Goal: Check status: Check status

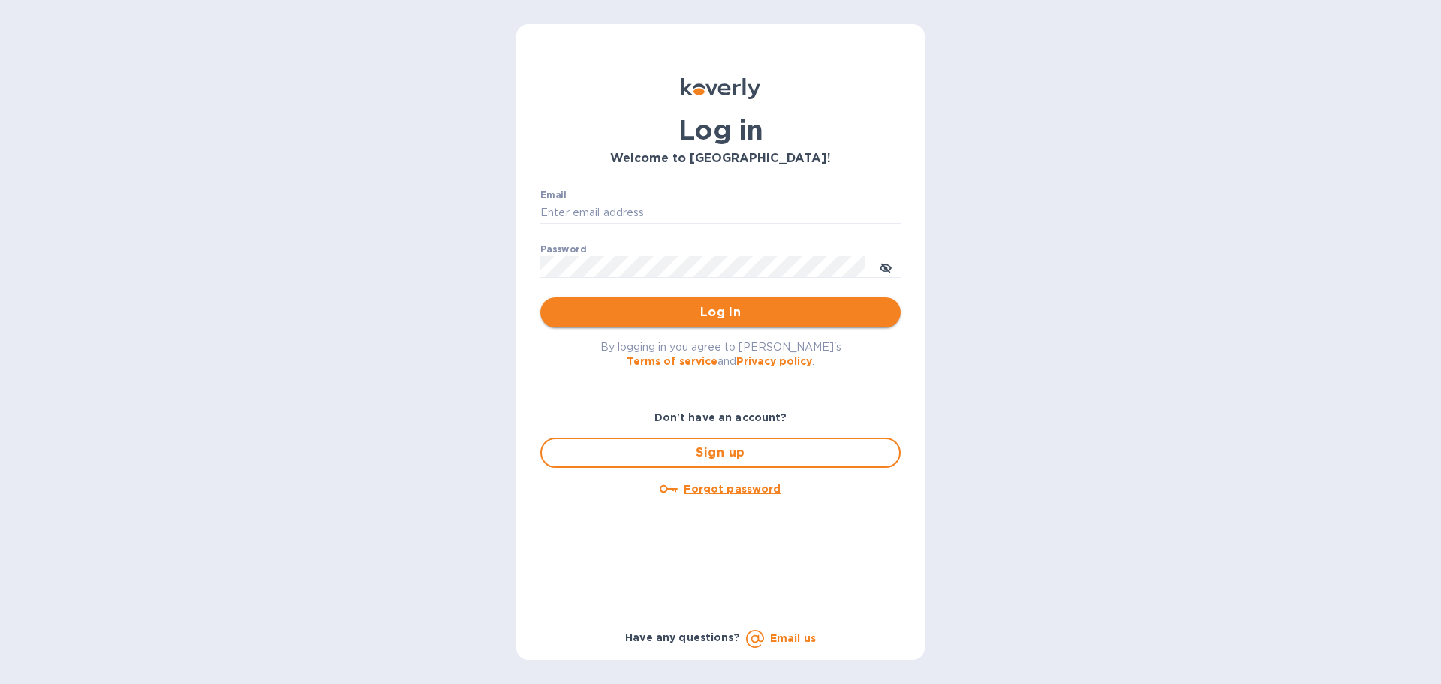
type input "beivuma@gmail.com"
click at [723, 315] on span "Log in" at bounding box center [720, 312] width 336 height 18
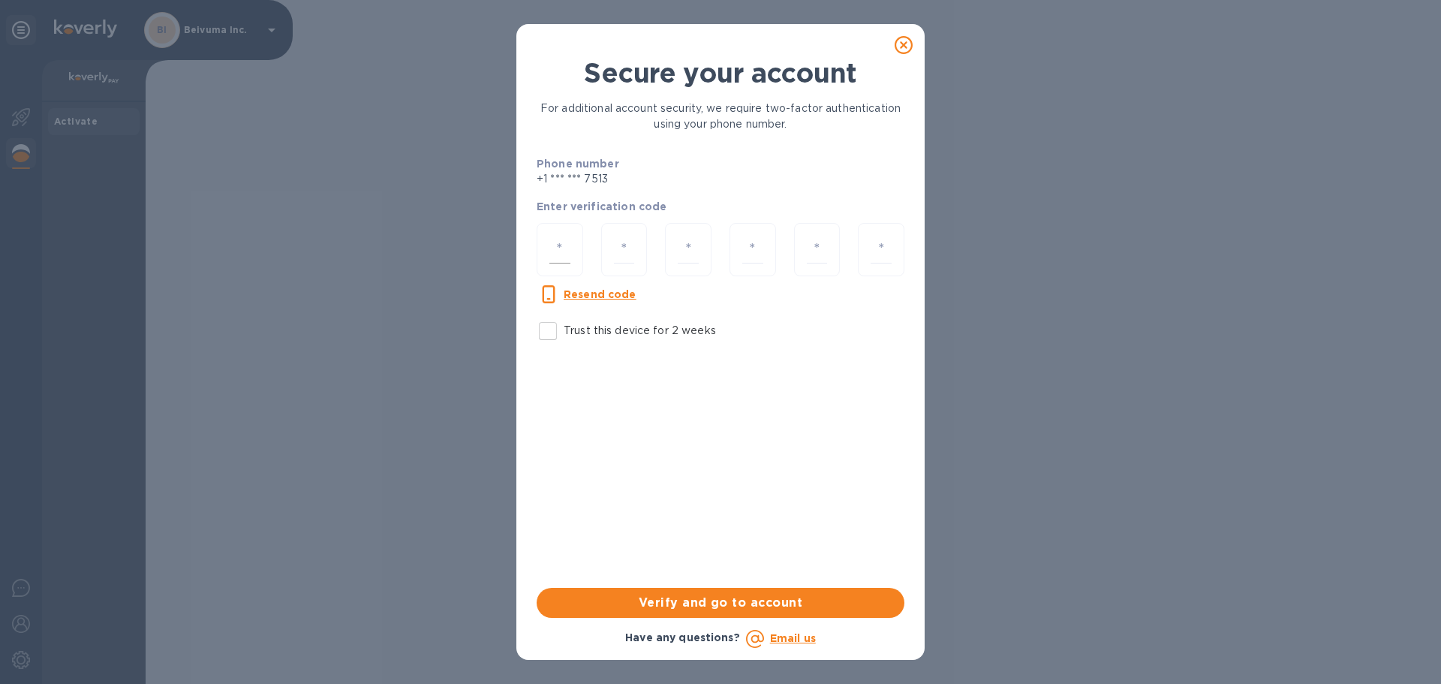
click at [565, 257] on input "number" at bounding box center [559, 250] width 21 height 28
type input "5"
type input "9"
type input "8"
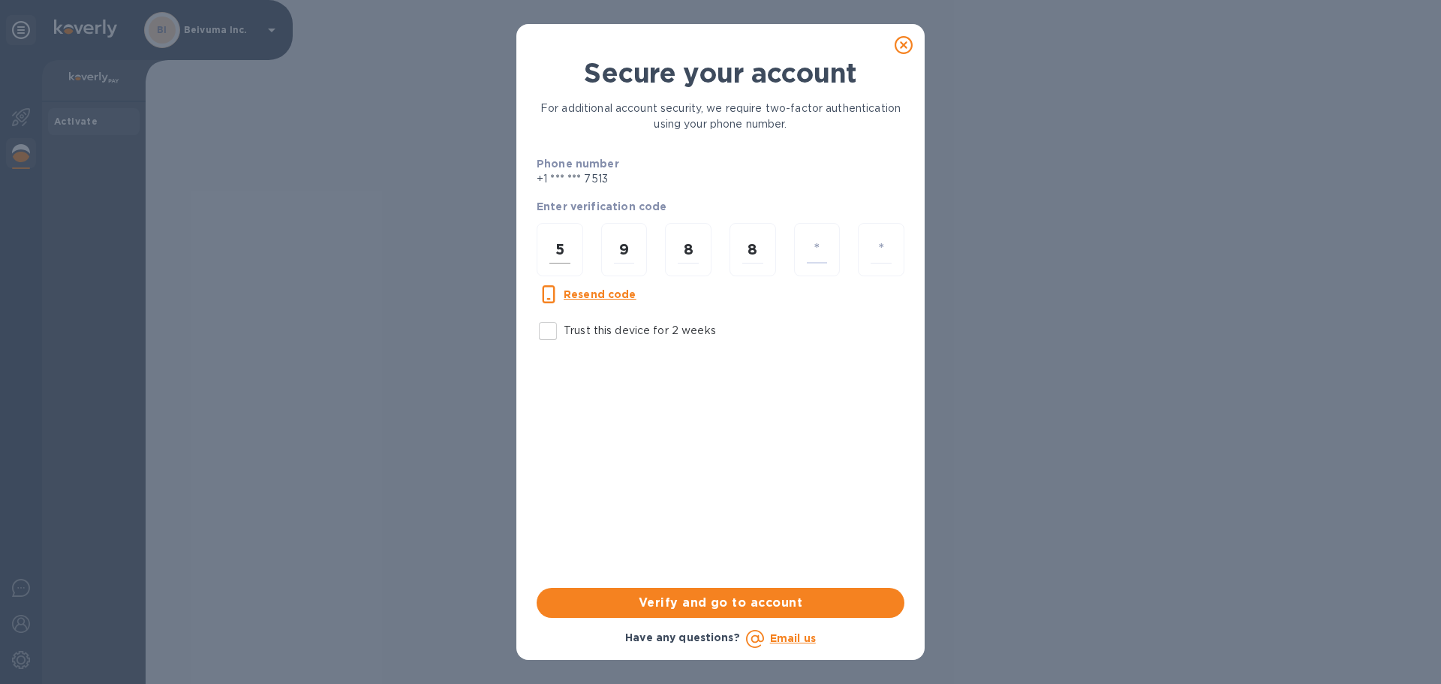
type input "0"
type input "2"
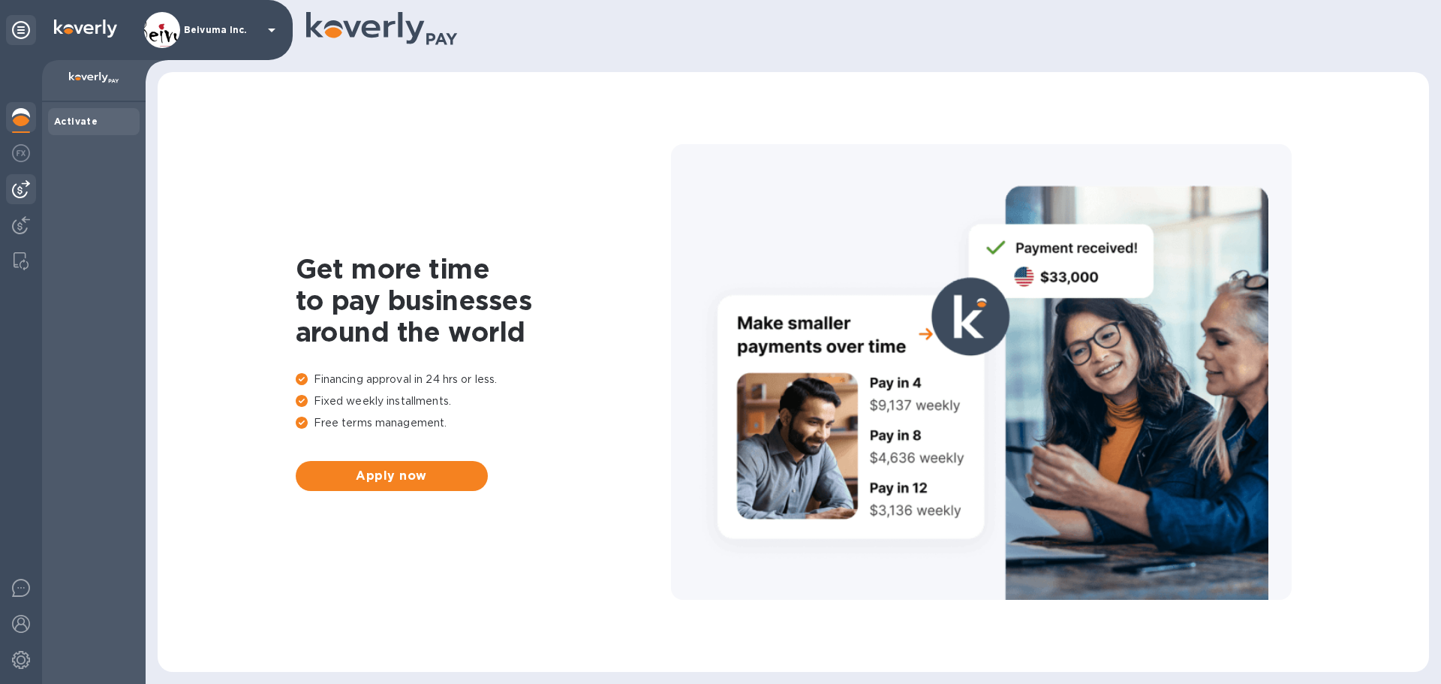
click at [17, 196] on img at bounding box center [21, 189] width 18 height 18
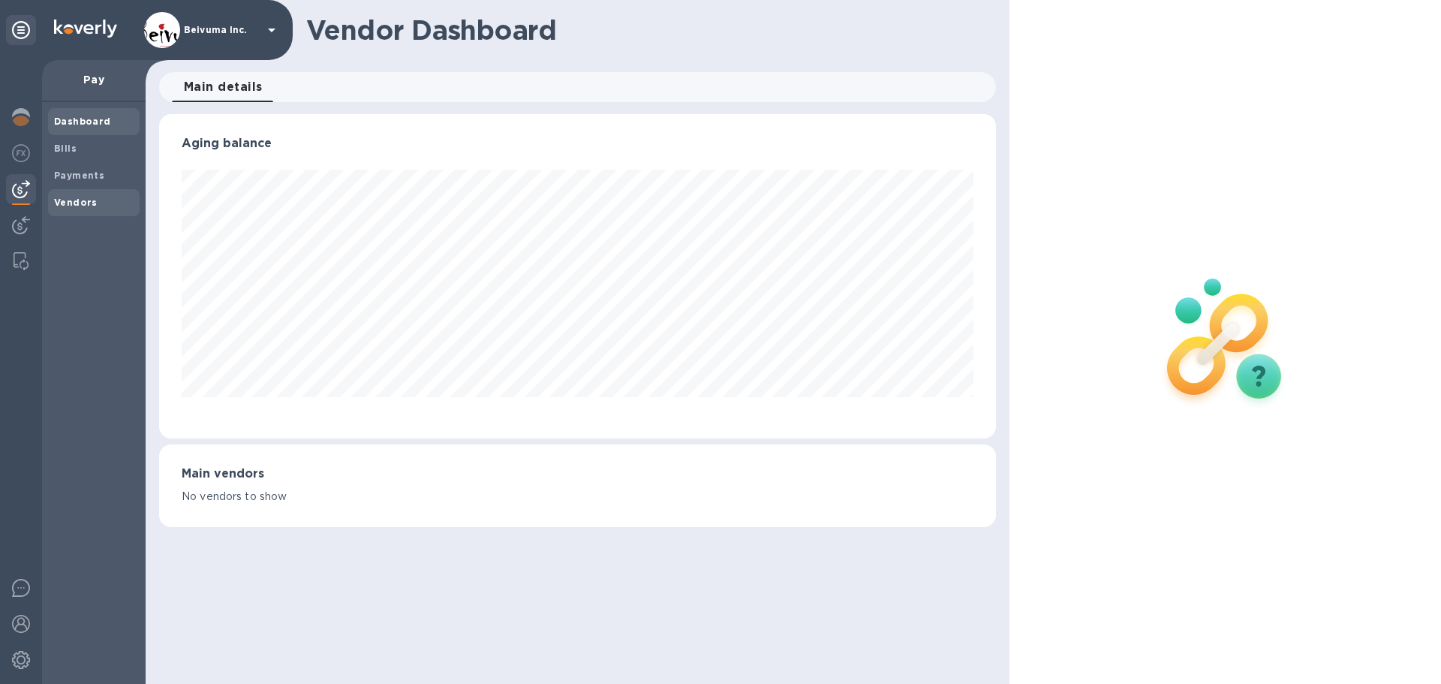
scroll to position [324, 836]
click at [80, 200] on span "Vendors" at bounding box center [76, 202] width 44 height 15
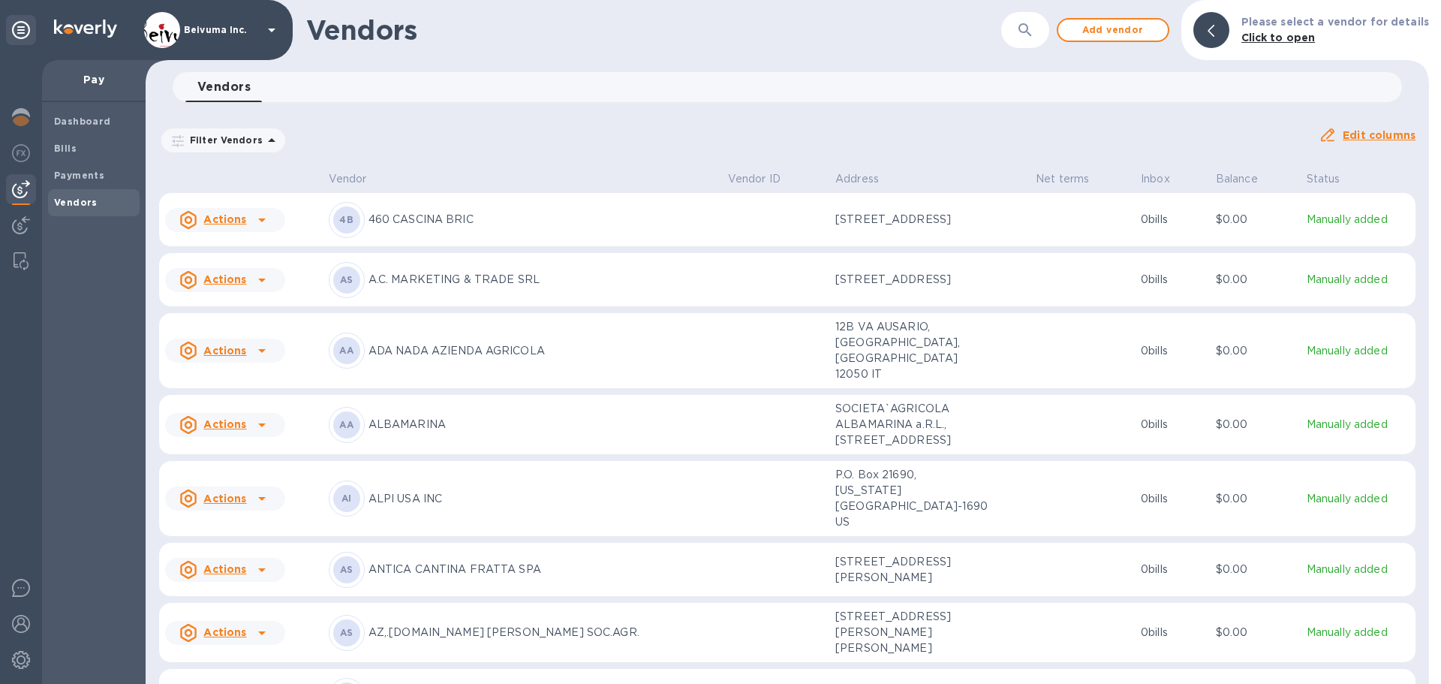
click at [1031, 34] on icon "button" at bounding box center [1024, 29] width 13 height 13
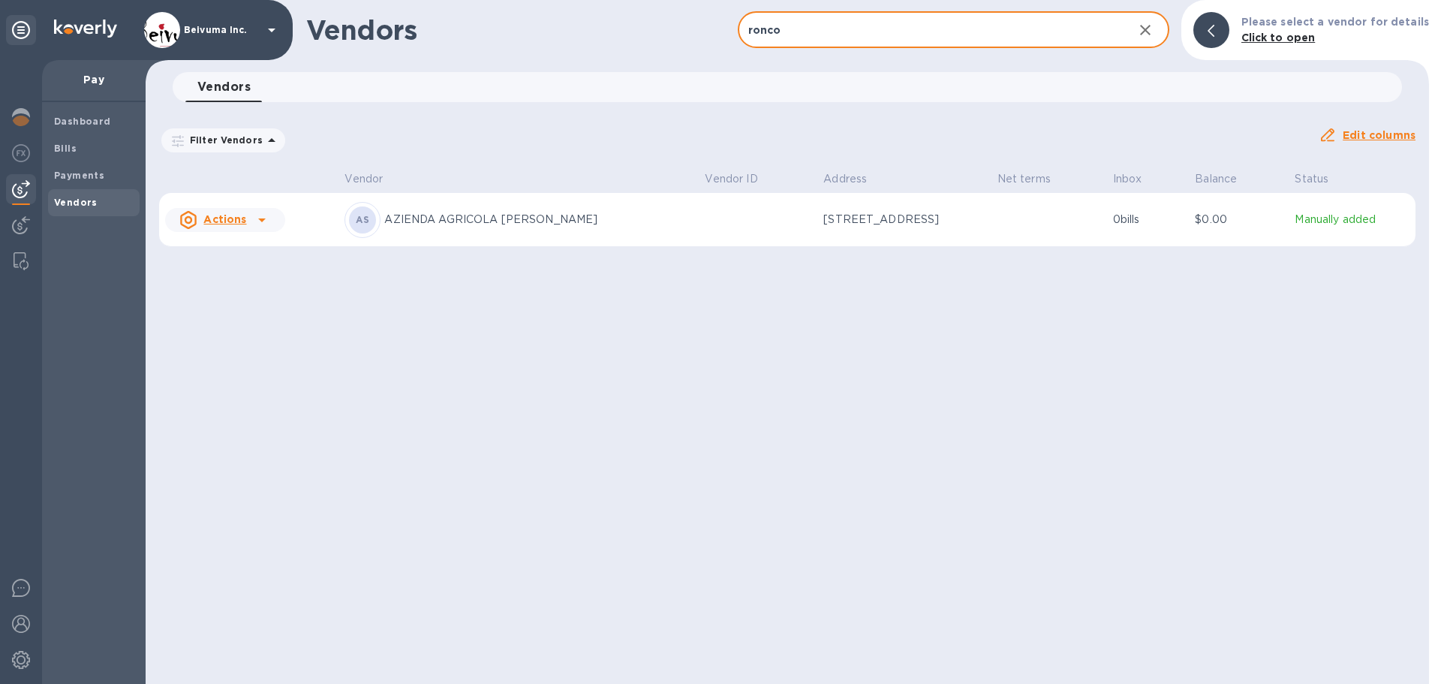
type input "ronco"
click at [505, 227] on p "AZIENDA AGRICOLA [PERSON_NAME]" at bounding box center [538, 220] width 308 height 16
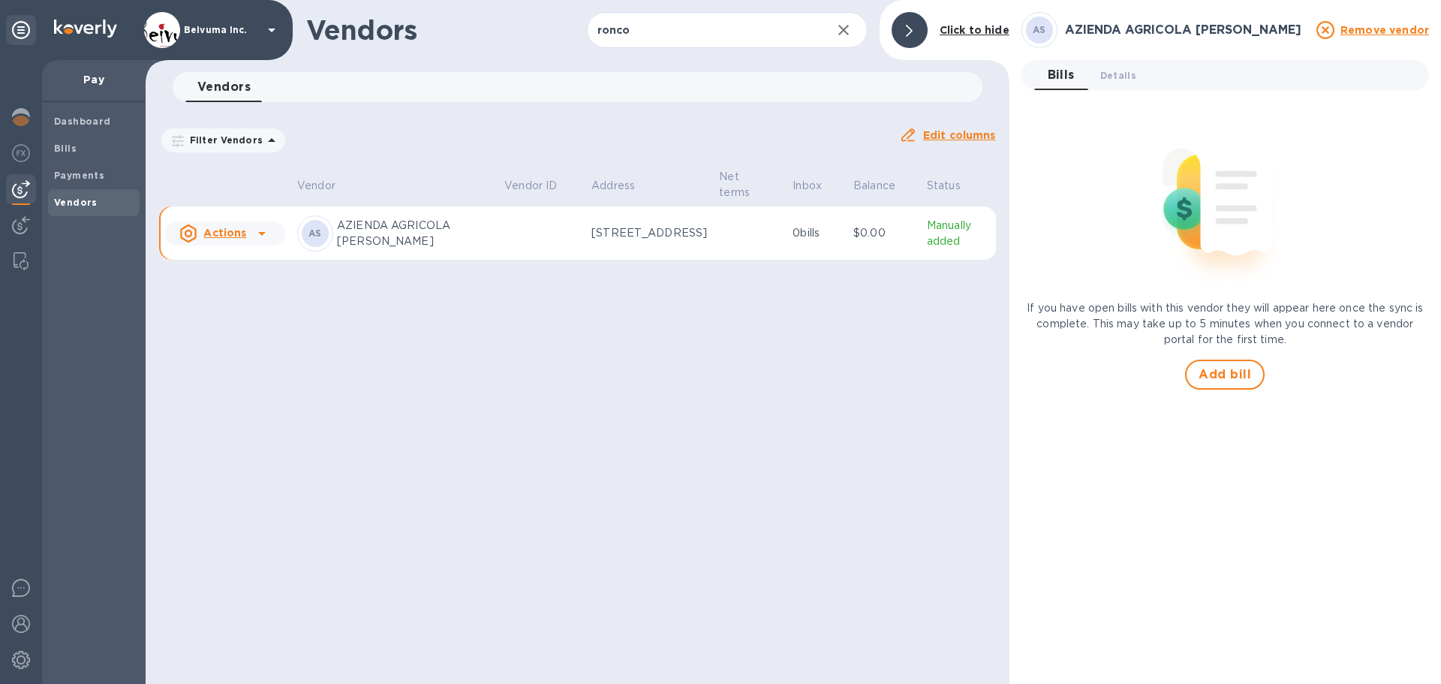
click at [264, 242] on icon at bounding box center [262, 233] width 18 height 18
click at [440, 352] on div at bounding box center [720, 342] width 1441 height 684
click at [1120, 80] on span "Details 0" at bounding box center [1118, 76] width 36 height 16
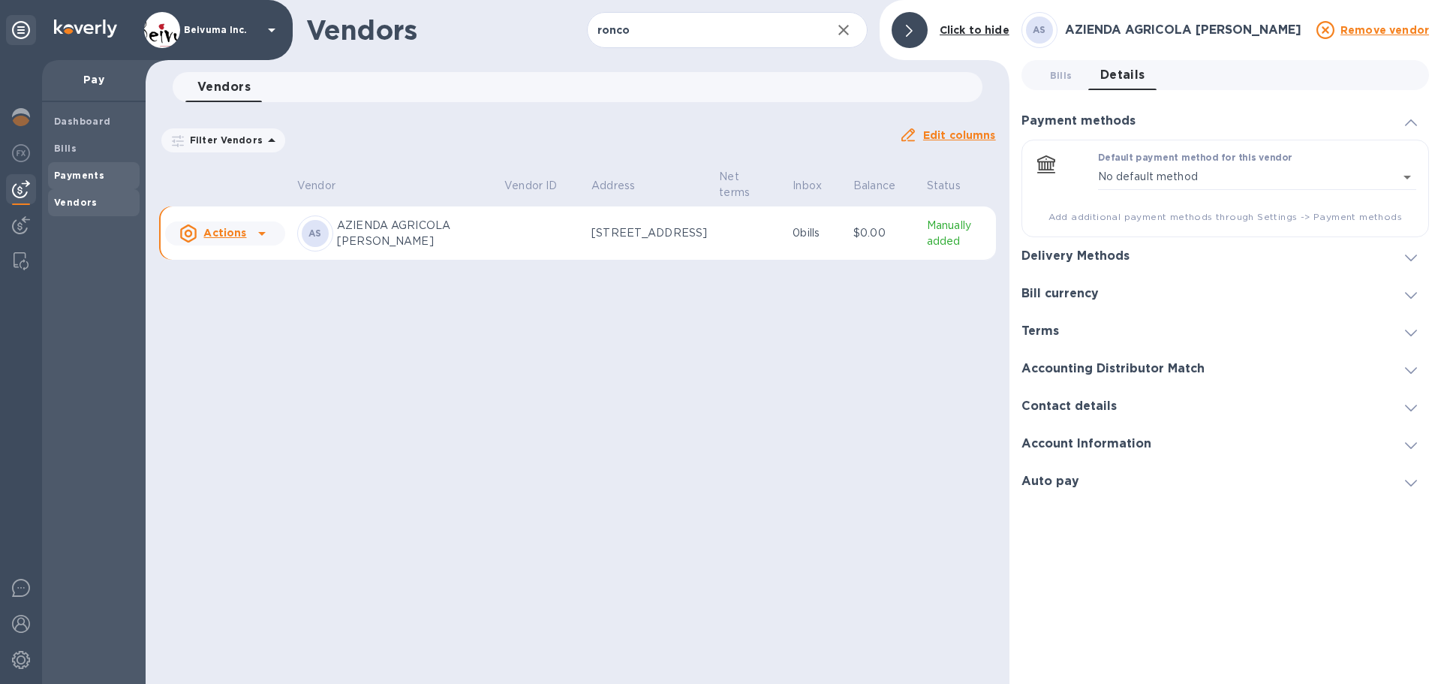
click at [86, 178] on b "Payments" at bounding box center [79, 175] width 50 height 11
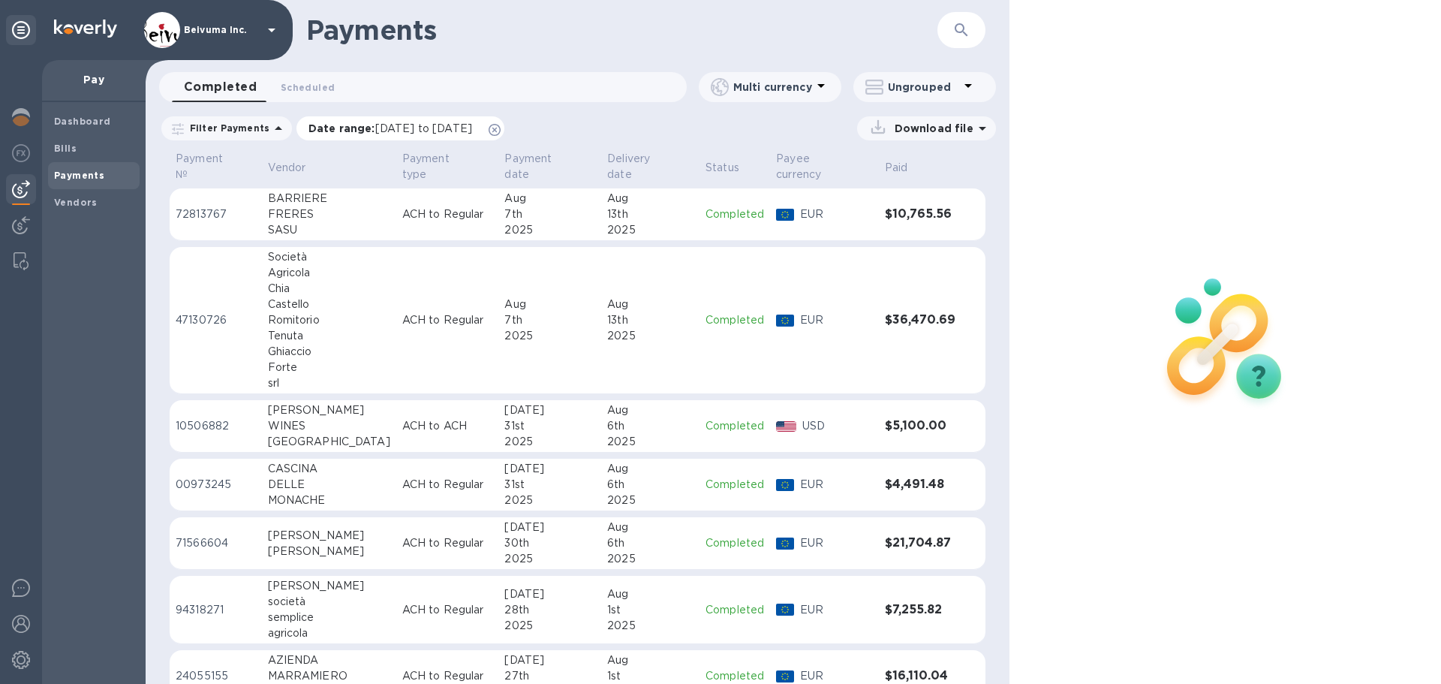
click at [443, 134] on span "[DATE] to [DATE]" at bounding box center [423, 128] width 97 height 12
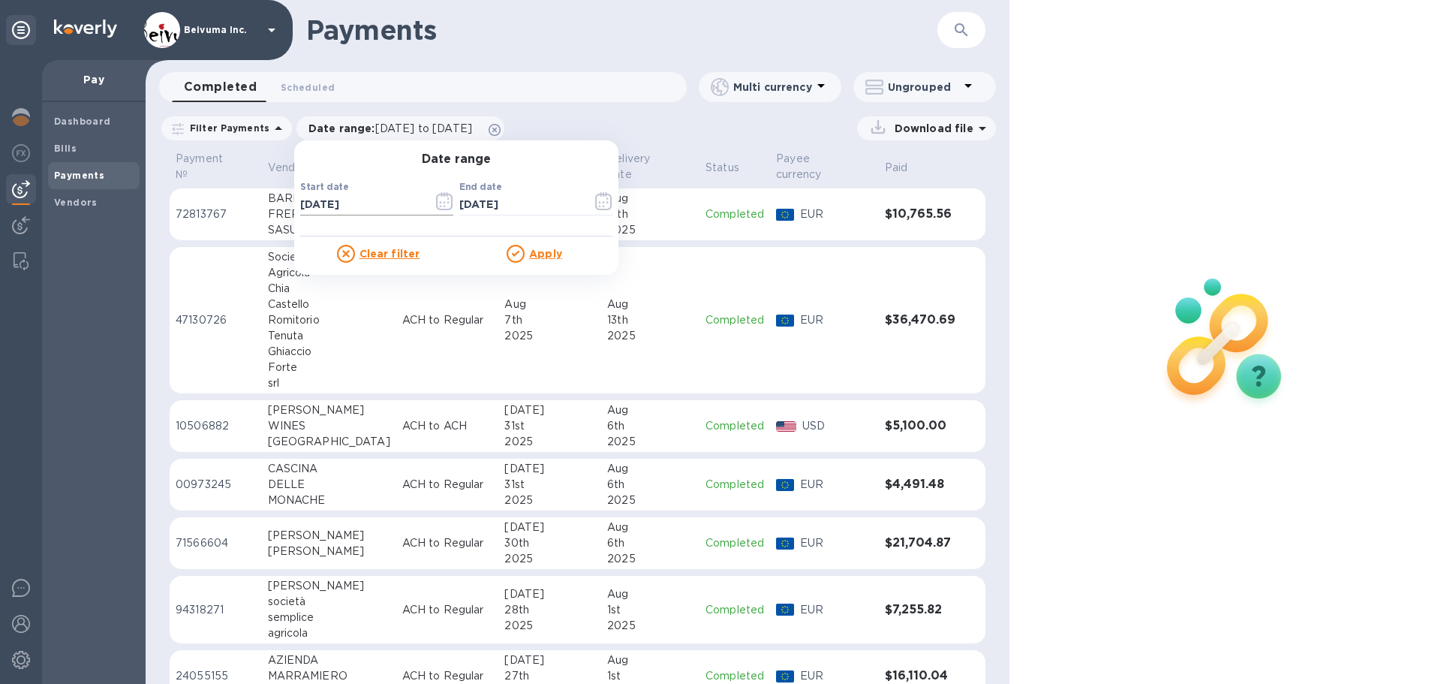
click at [394, 211] on input "[DATE]" at bounding box center [360, 205] width 121 height 23
type input "[DATE]"
click at [553, 257] on u "Apply" at bounding box center [545, 254] width 33 height 12
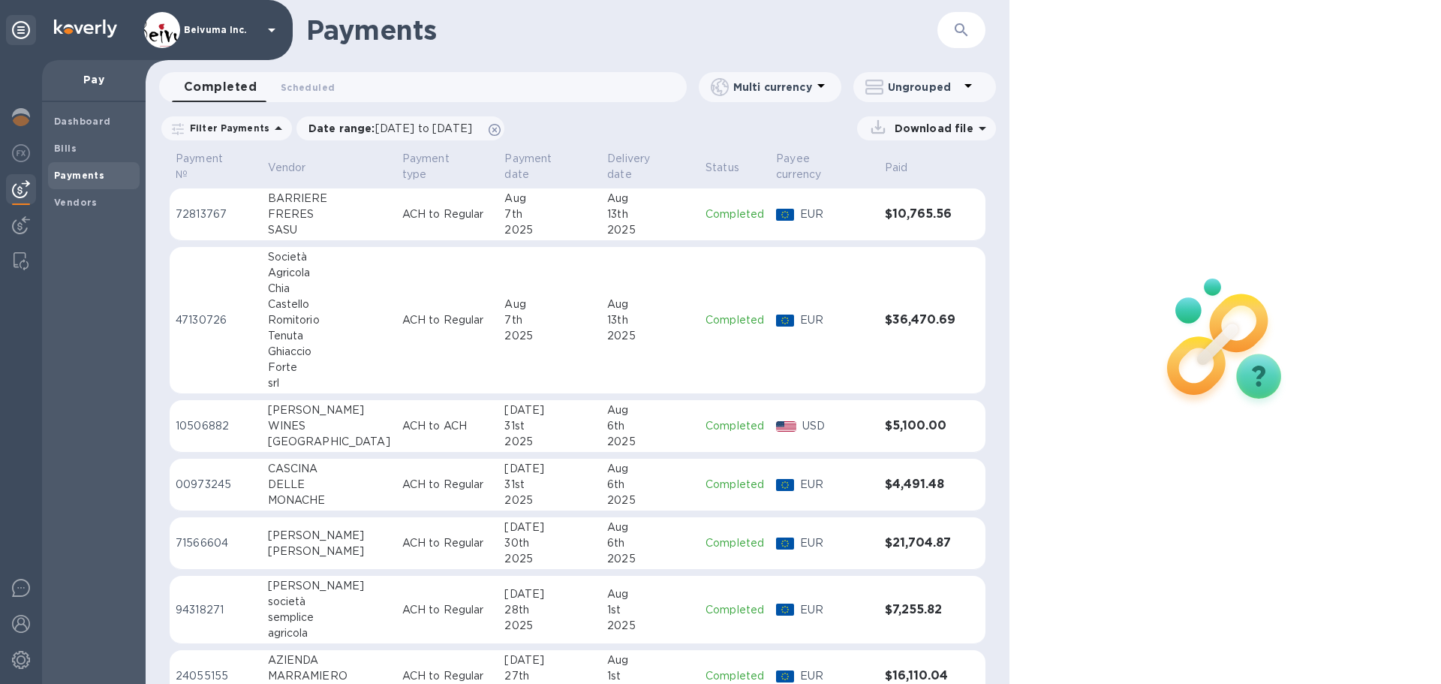
click at [961, 29] on icon "button" at bounding box center [961, 30] width 18 height 18
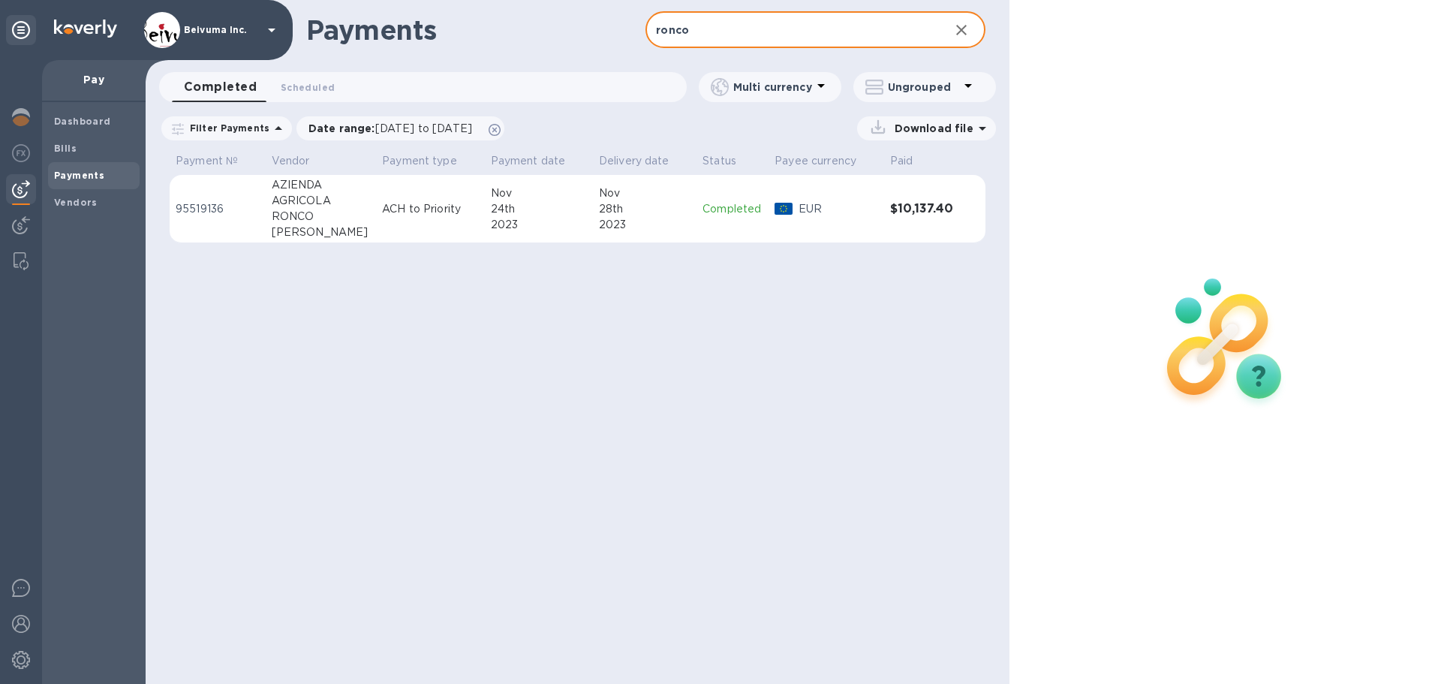
type input "ronco"
